Goal: Transaction & Acquisition: Purchase product/service

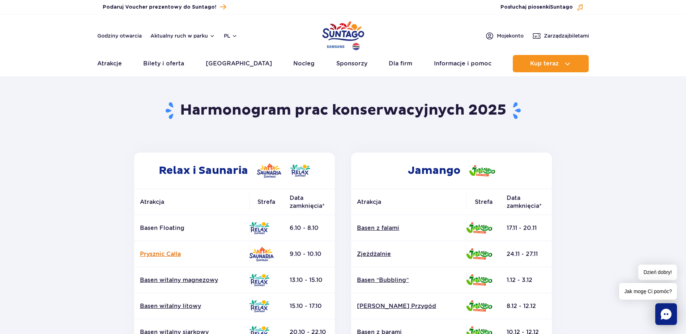
click at [172, 254] on link "Prysznic Calla" at bounding box center [191, 254] width 103 height 8
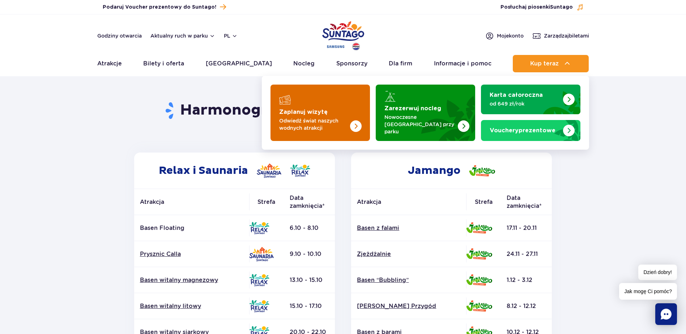
click at [345, 109] on img "Zaplanuj wizytę" at bounding box center [340, 113] width 57 height 56
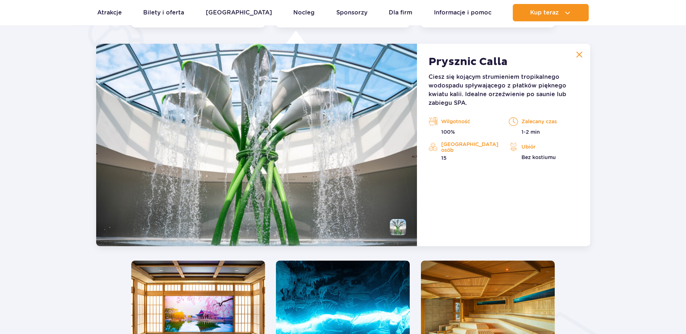
scroll to position [606, 0]
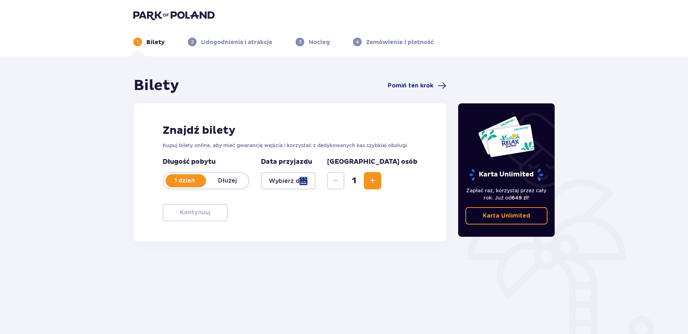
click at [316, 182] on div at bounding box center [288, 180] width 55 height 17
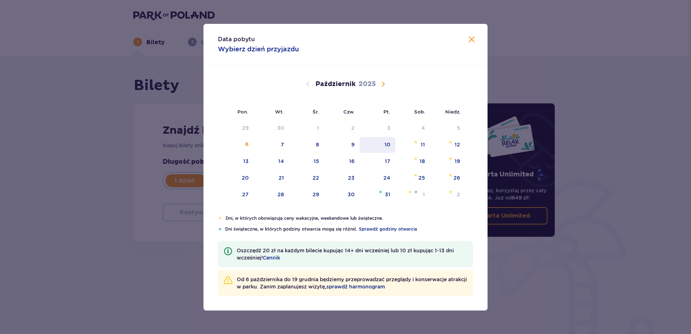
click at [388, 142] on div "10" at bounding box center [388, 144] width 6 height 7
type input "[DATE]"
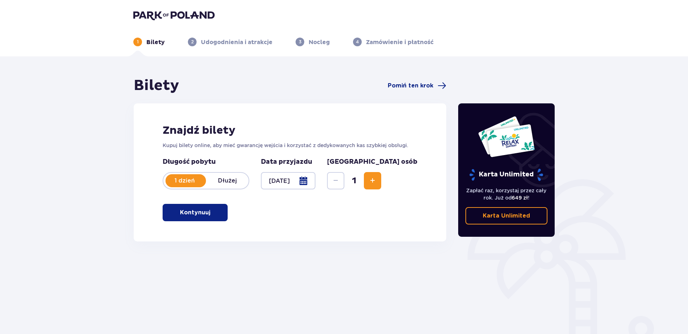
click at [377, 183] on span "Zwiększ" at bounding box center [372, 180] width 9 height 9
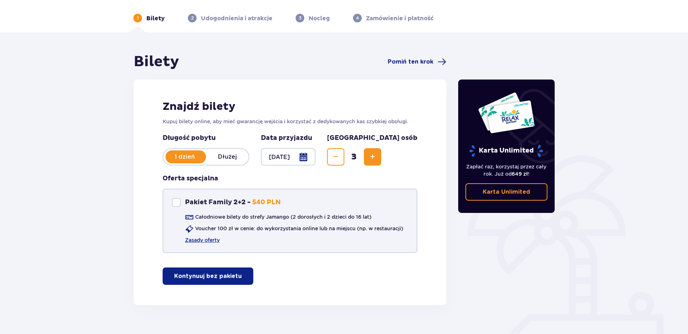
scroll to position [36, 0]
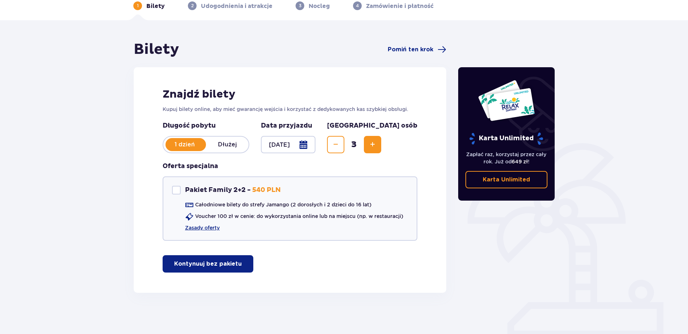
click at [225, 264] on p "Kontynuuj bez pakietu" at bounding box center [208, 264] width 68 height 8
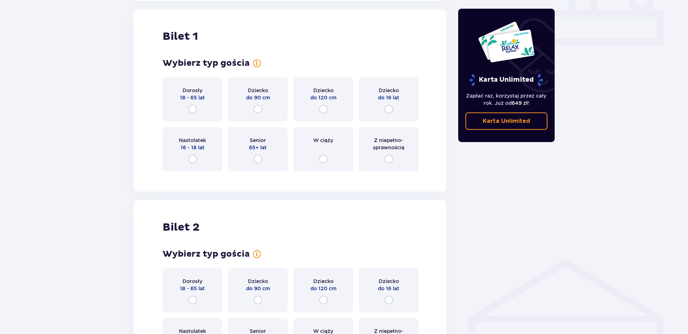
scroll to position [329, 0]
click at [201, 112] on div "Dorosły 18 - 65 lat" at bounding box center [193, 99] width 60 height 44
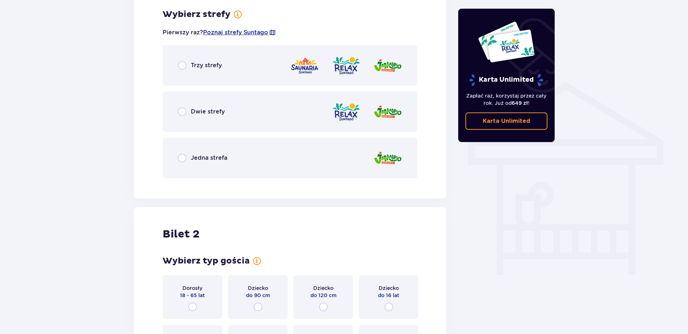
scroll to position [505, 0]
click at [210, 162] on div "Jedna strefa" at bounding box center [290, 157] width 255 height 40
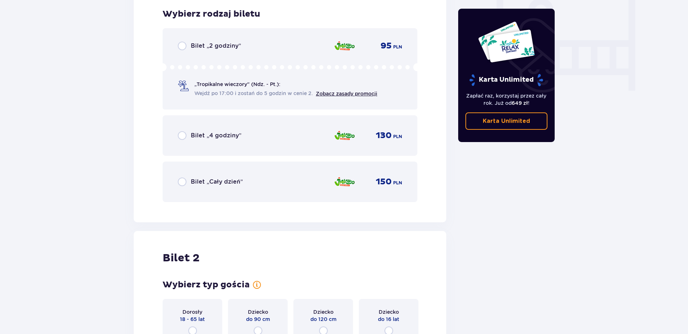
scroll to position [617, 0]
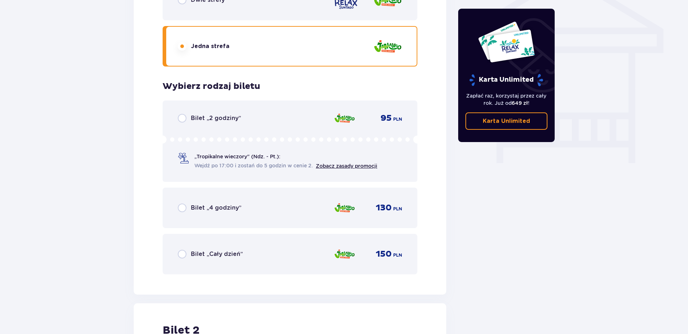
click at [231, 253] on span "Bilet „Cały dzień”" at bounding box center [217, 254] width 52 height 8
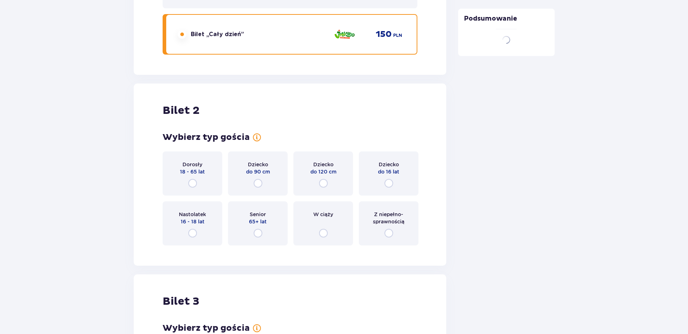
scroll to position [912, 0]
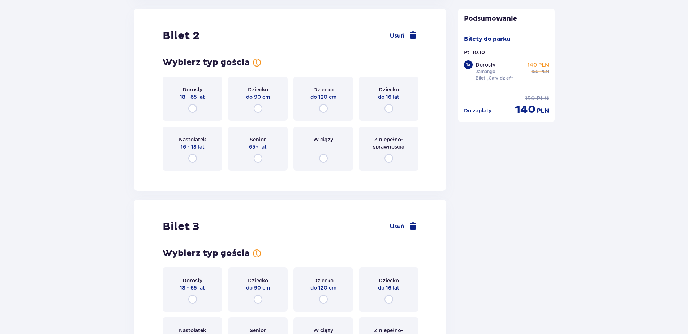
click at [201, 106] on div "Dorosły 18 - 65 lat" at bounding box center [193, 99] width 60 height 44
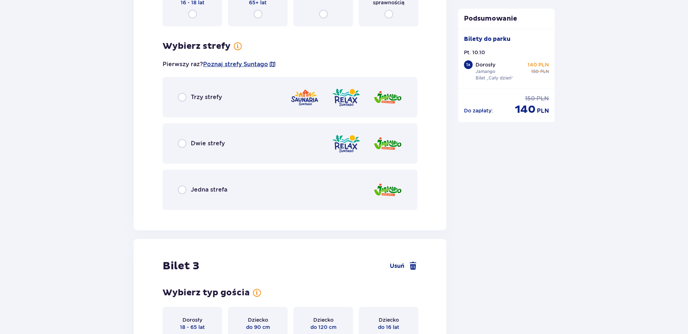
scroll to position [1088, 0]
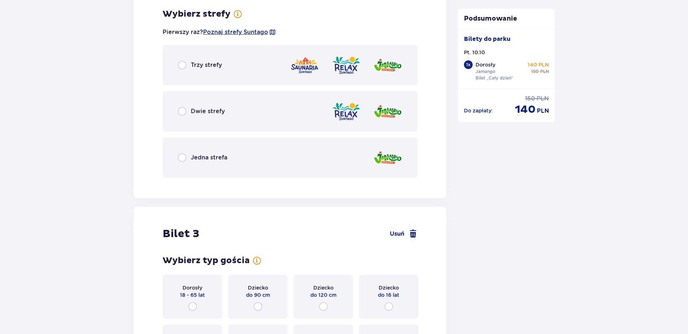
click at [218, 149] on div "Jedna strefa" at bounding box center [290, 157] width 255 height 40
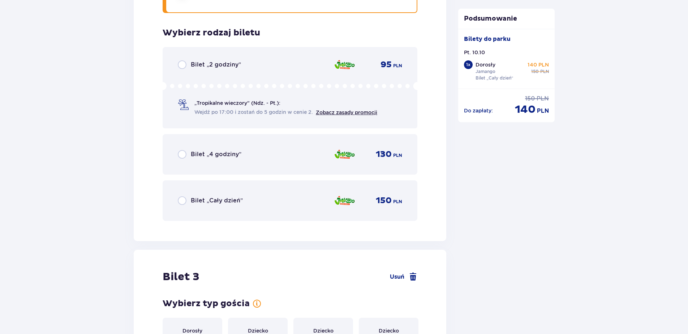
scroll to position [1272, 0]
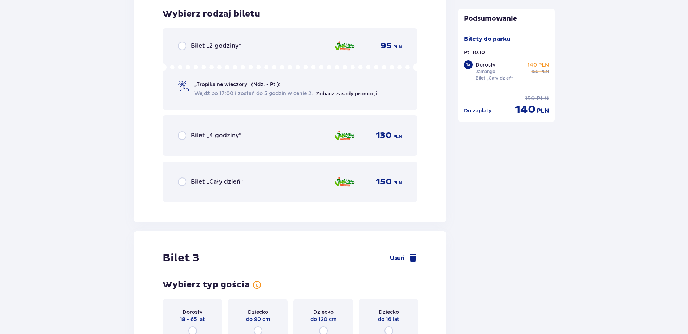
click at [230, 177] on div "Bilet „Cały dzień” 150 PLN" at bounding box center [290, 181] width 225 height 15
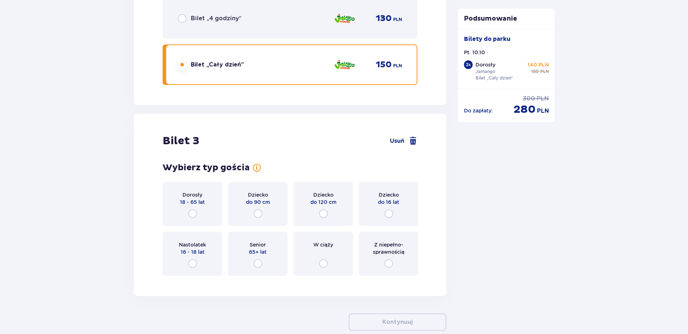
scroll to position [1429, 0]
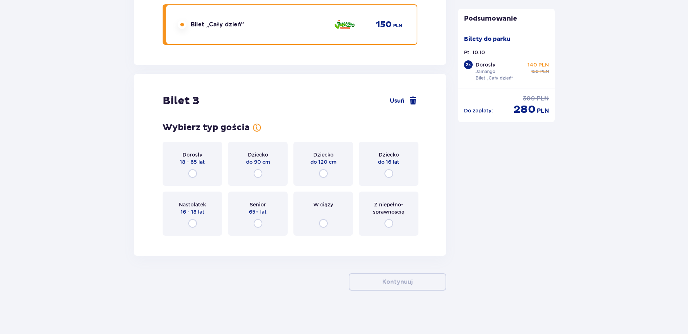
click at [395, 168] on div "Dziecko do 16 lat" at bounding box center [389, 164] width 60 height 44
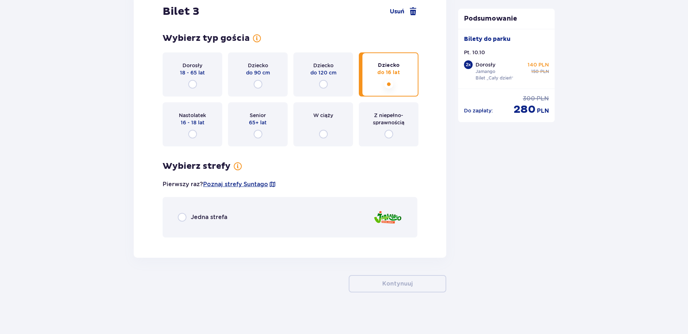
scroll to position [1520, 0]
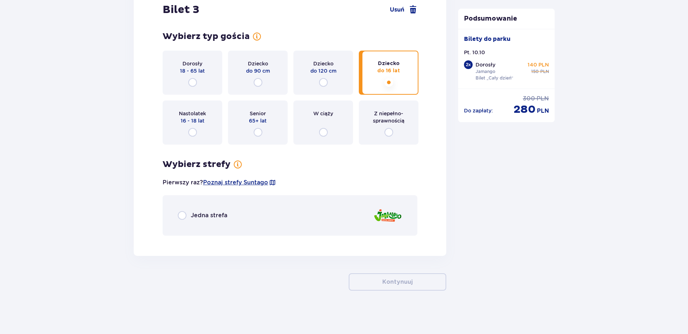
click at [235, 213] on div "Jedna strefa" at bounding box center [290, 215] width 255 height 40
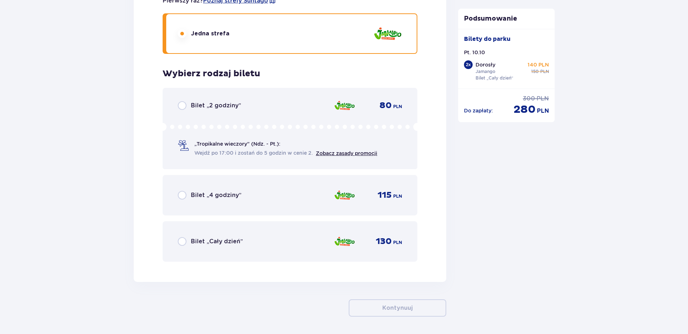
scroll to position [1728, 0]
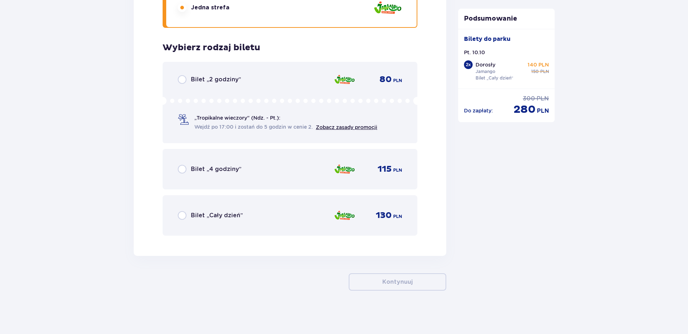
click at [227, 212] on span "Bilet „Cały dzień”" at bounding box center [217, 216] width 52 height 8
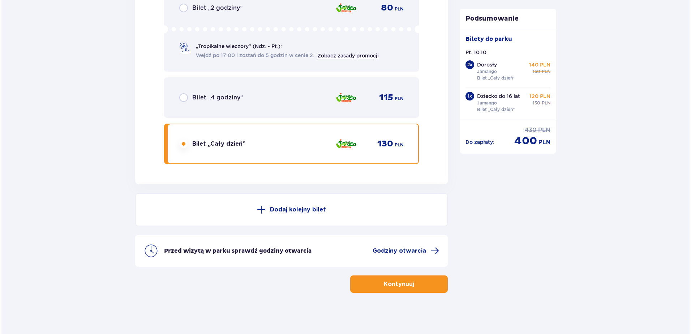
scroll to position [1802, 0]
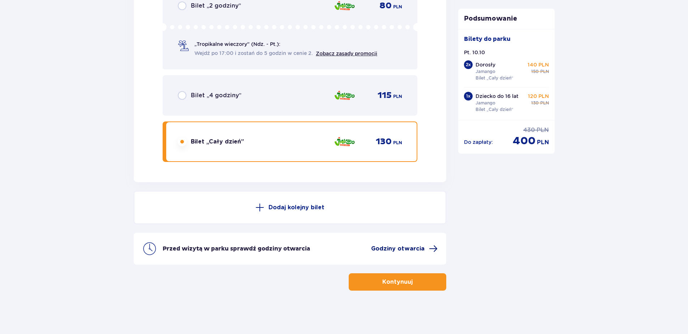
click at [396, 246] on span "Godziny otwarcia" at bounding box center [398, 249] width 54 height 8
